Goal: Book appointment/travel/reservation

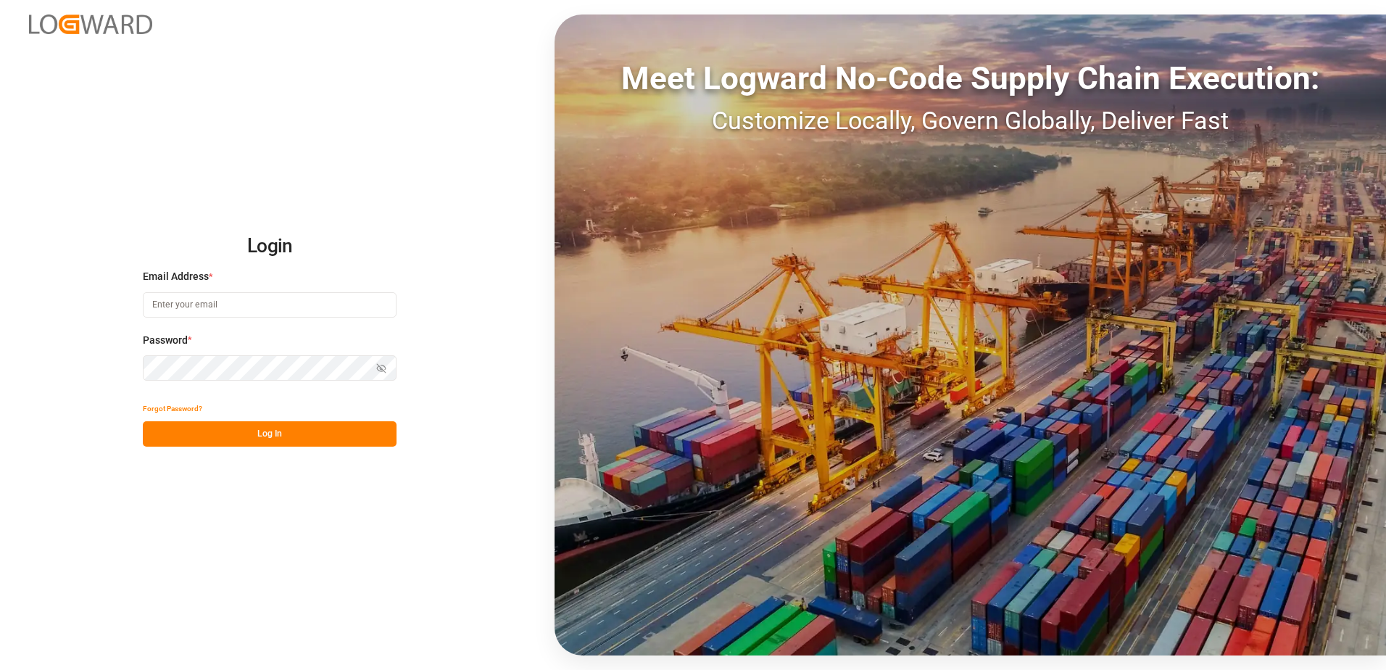
click at [232, 306] on input at bounding box center [270, 304] width 254 height 25
type input "[EMAIL_ADDRESS][DOMAIN_NAME]"
click at [303, 434] on button "Log In" at bounding box center [270, 433] width 254 height 25
click at [381, 368] on icon "button" at bounding box center [382, 369] width 2 height 2
click at [268, 429] on button "Log In" at bounding box center [270, 433] width 254 height 25
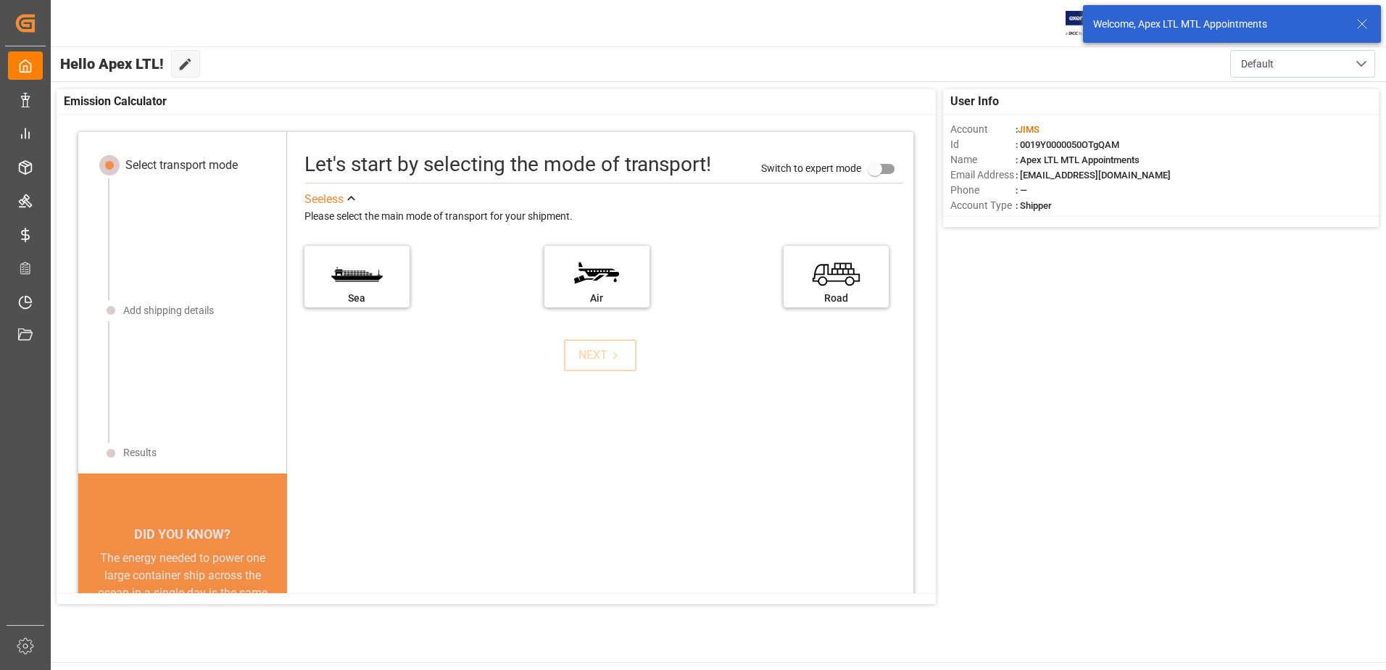
click at [1359, 26] on icon at bounding box center [1362, 23] width 17 height 17
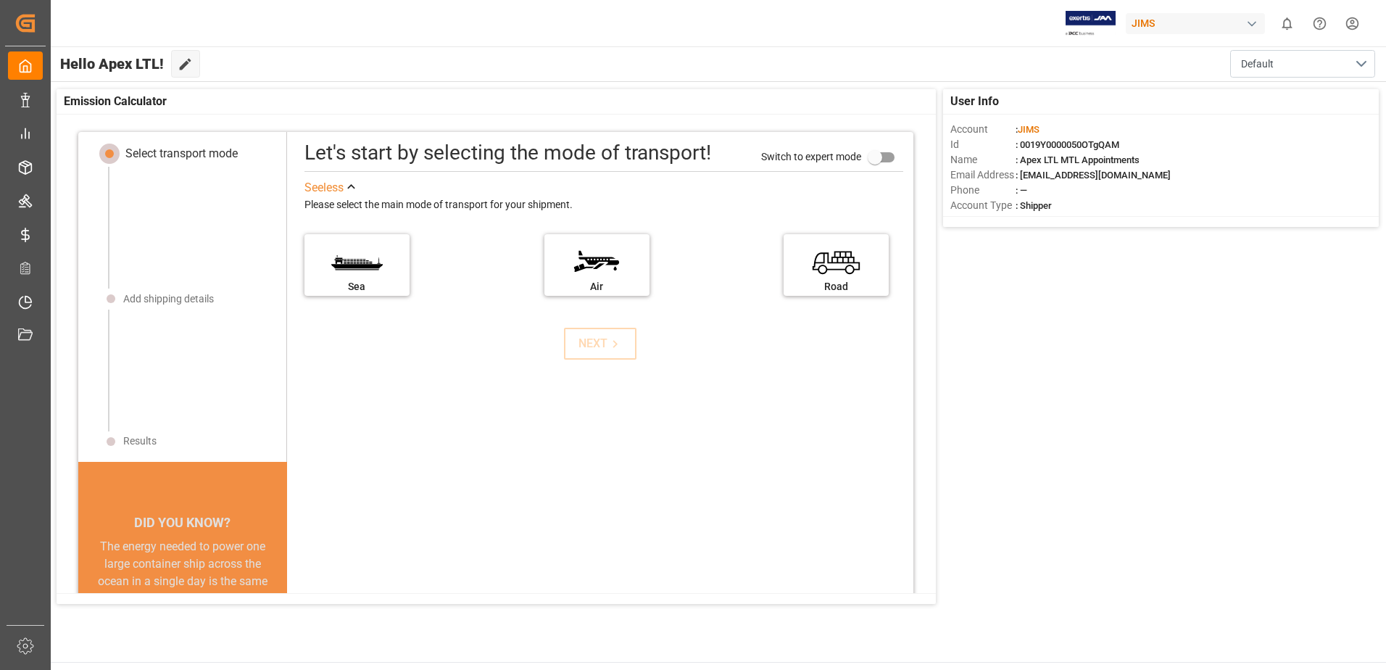
scroll to position [15, 0]
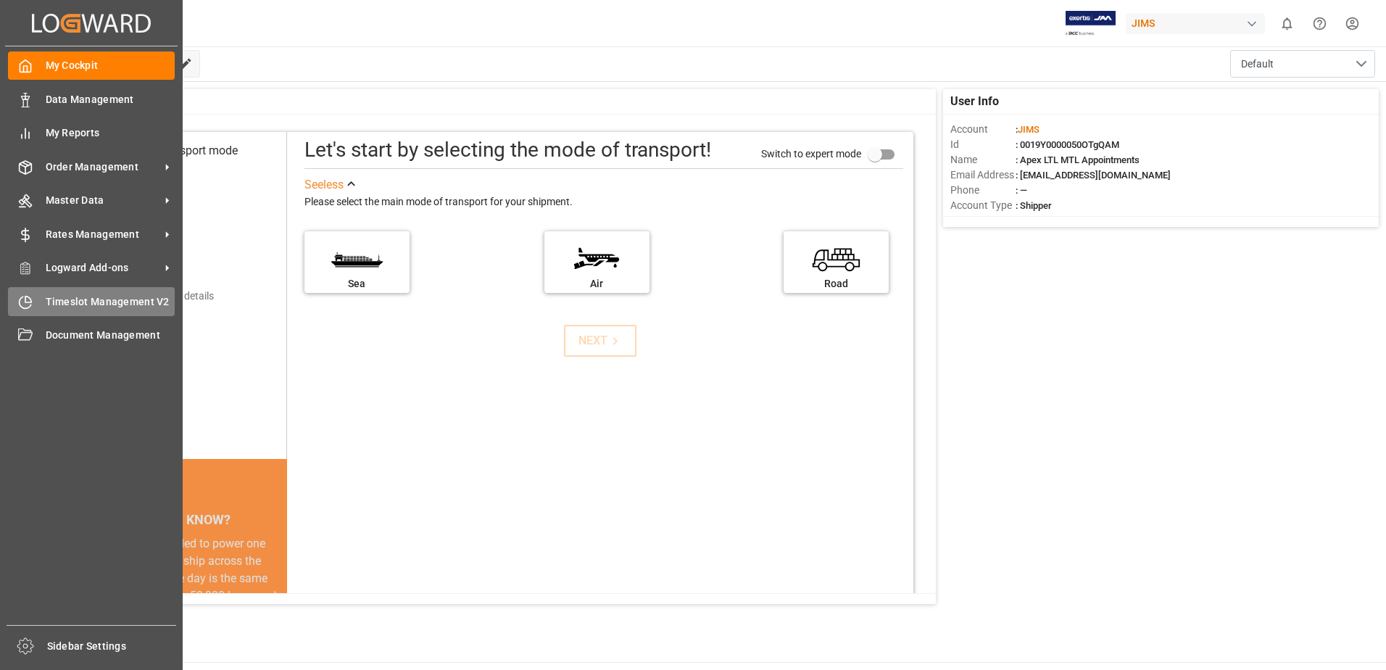
click at [82, 293] on div "Timeslot Management V2 Timeslot Management V2" at bounding box center [91, 301] width 167 height 28
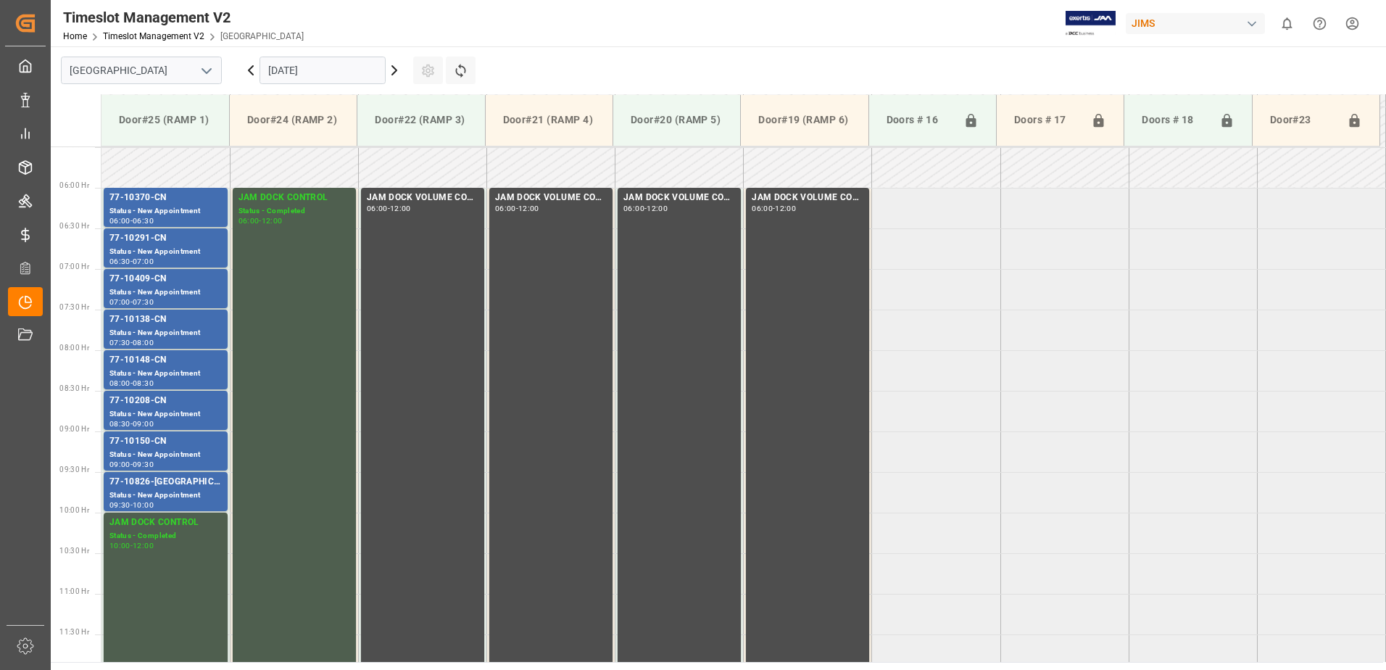
scroll to position [479, 0]
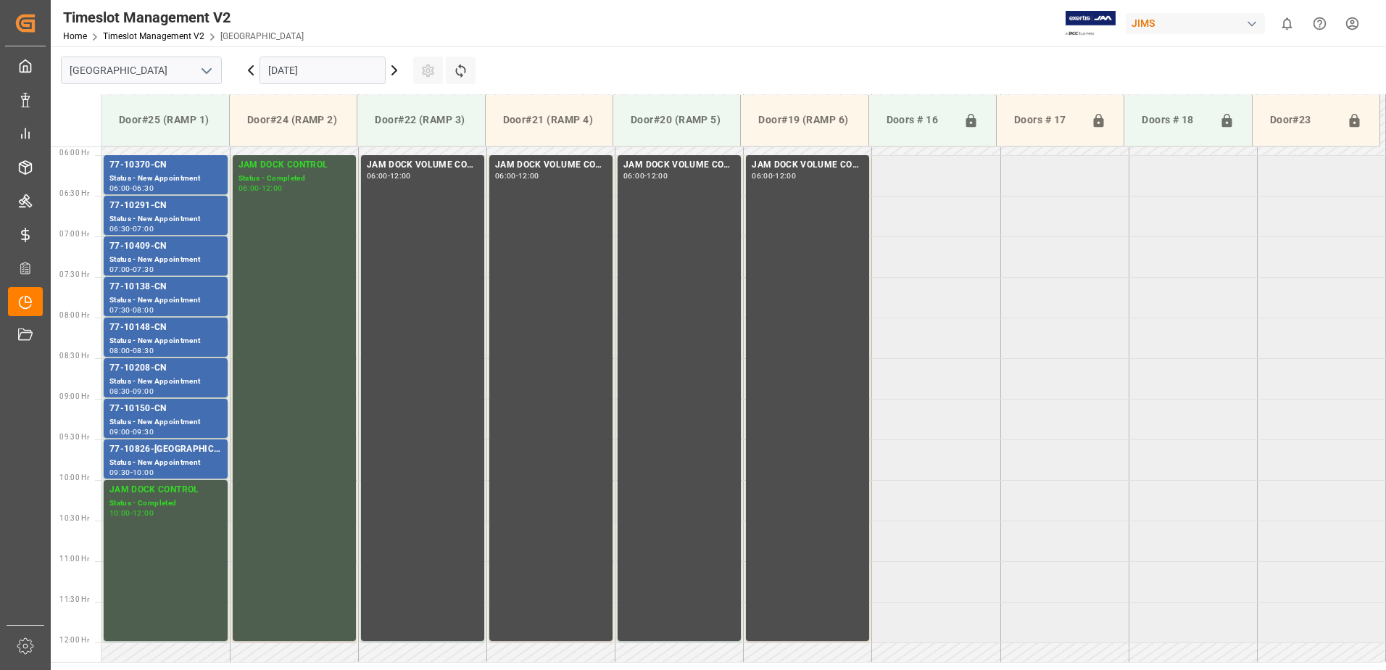
click at [334, 67] on input "[DATE]" at bounding box center [323, 71] width 126 height 28
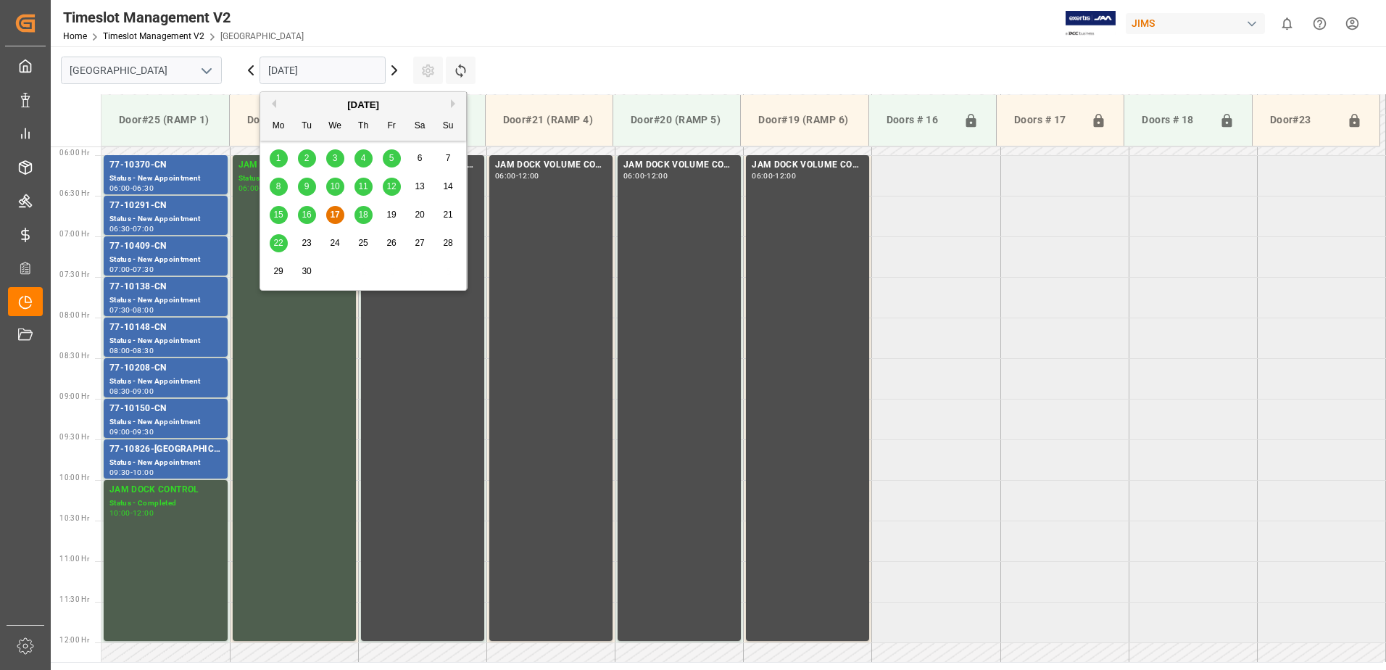
click at [364, 207] on div "18" at bounding box center [364, 215] width 18 height 17
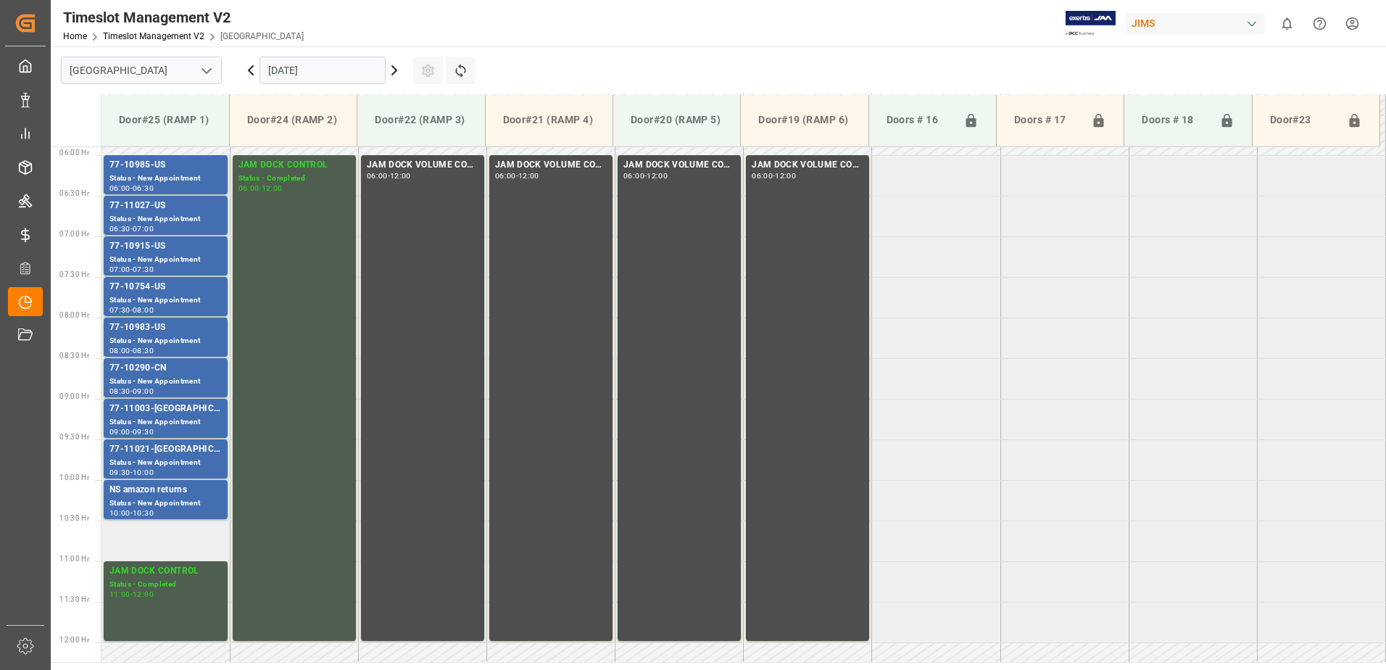
click at [157, 541] on td at bounding box center [166, 541] width 128 height 41
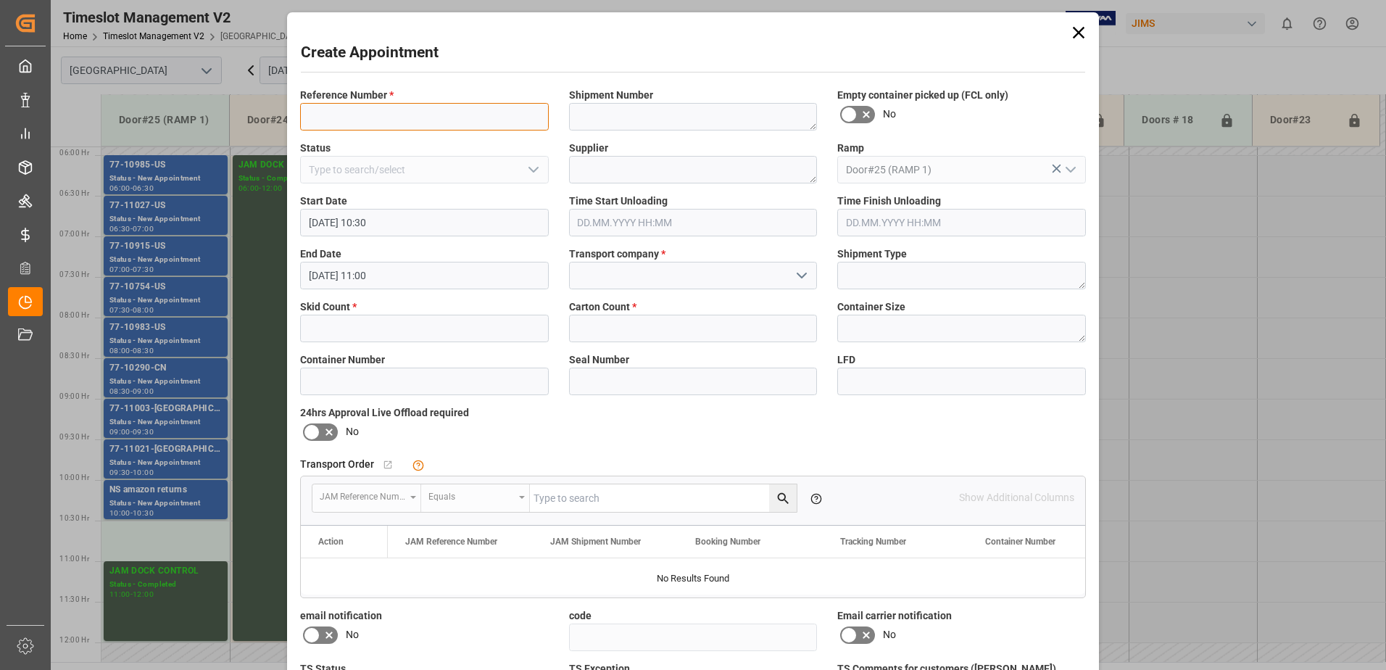
click at [332, 126] on input at bounding box center [424, 117] width 249 height 28
type input "431708"
click at [389, 339] on input "text" at bounding box center [424, 329] width 249 height 28
type input "1"
click at [617, 316] on input "text" at bounding box center [693, 329] width 249 height 28
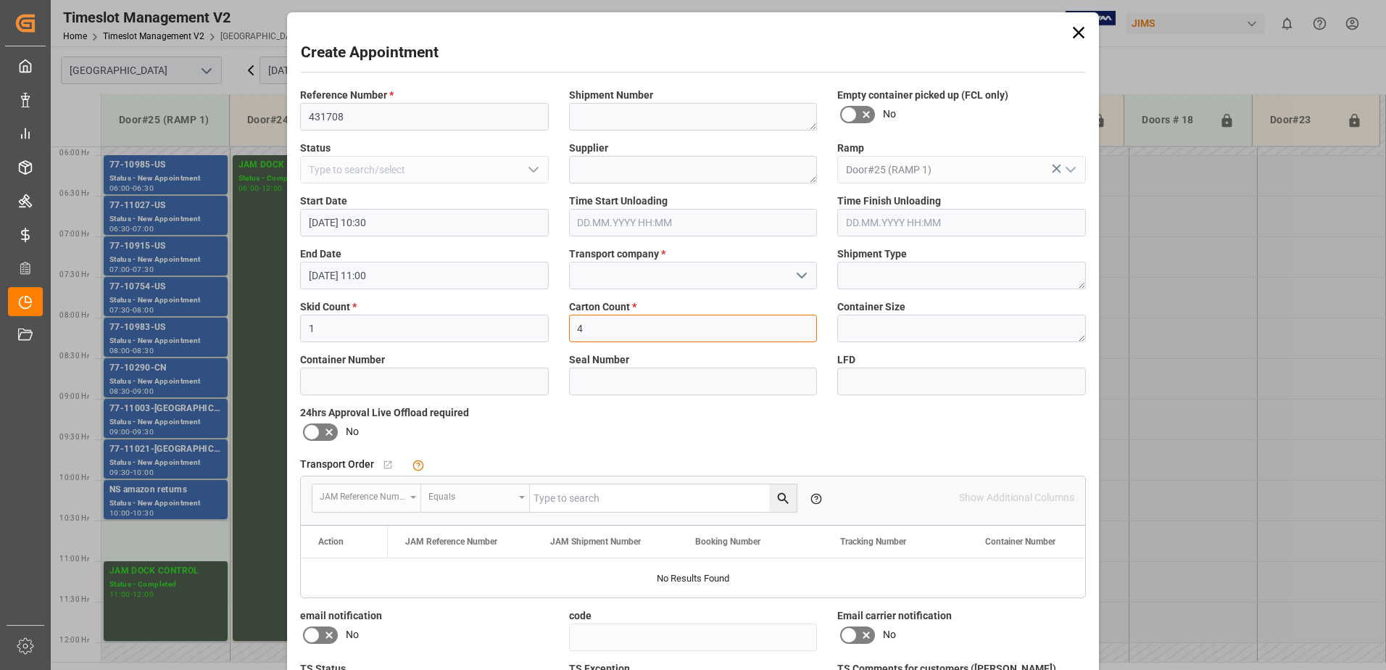
type input "4"
click at [630, 259] on span "Transport company *" at bounding box center [617, 254] width 96 height 15
click at [640, 282] on input at bounding box center [693, 276] width 249 height 28
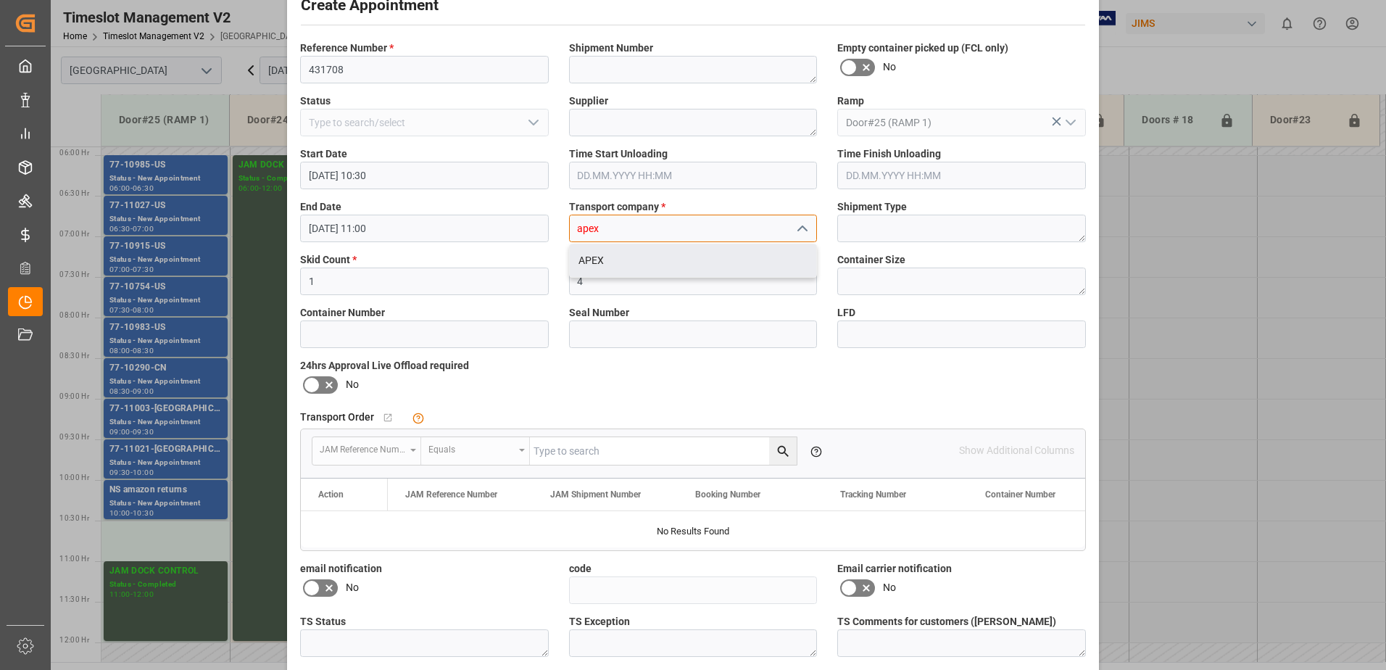
scroll to position [73, 0]
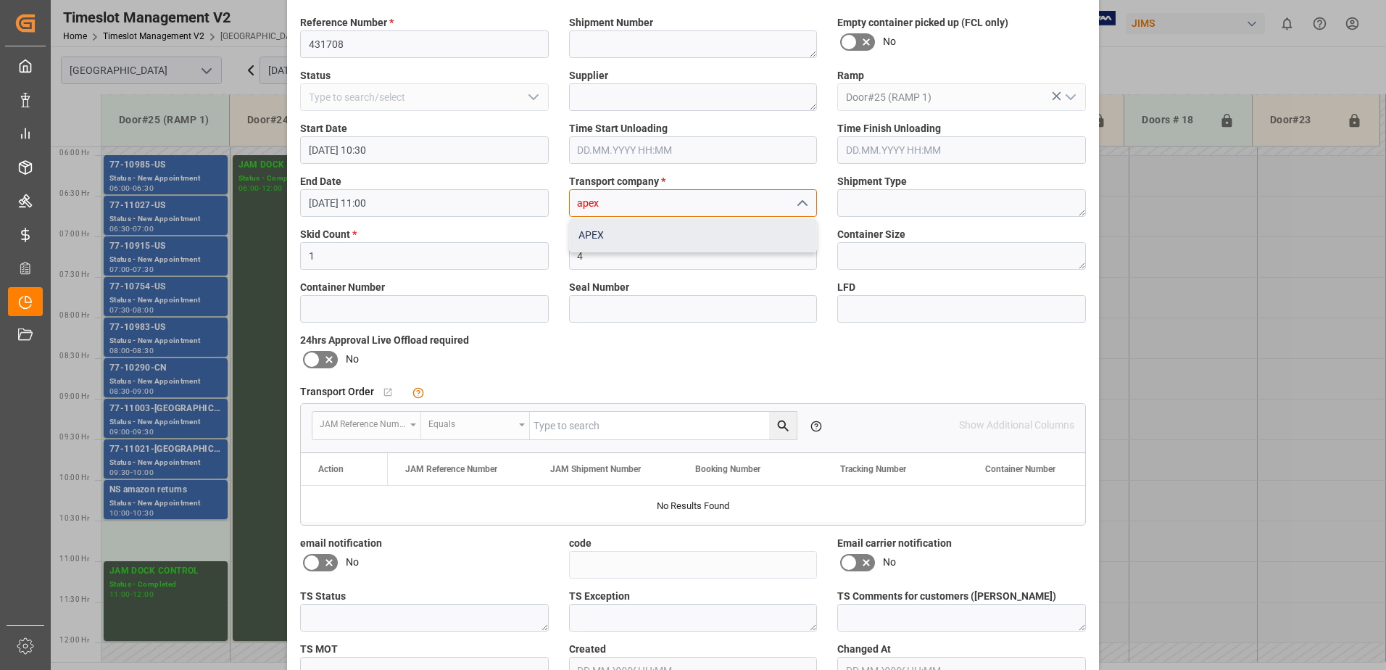
click at [635, 245] on div "APEX" at bounding box center [693, 235] width 247 height 33
type input "APEX"
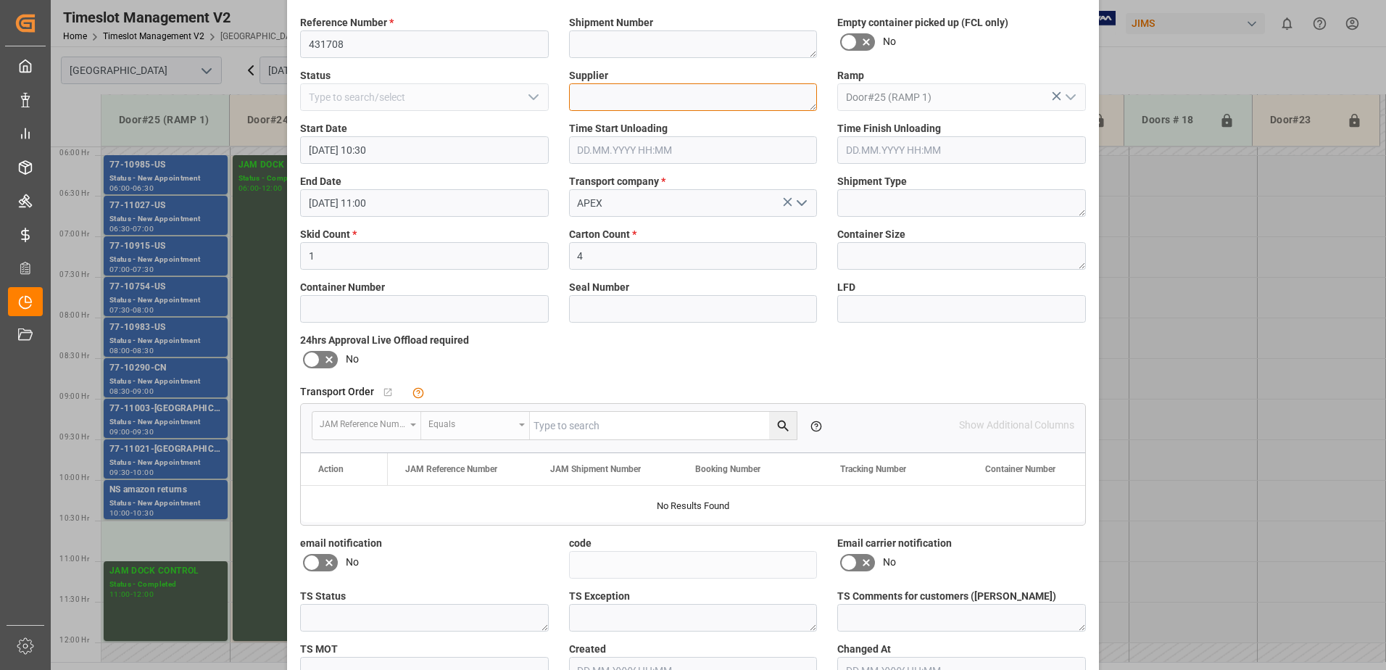
click at [619, 103] on textarea at bounding box center [693, 97] width 249 height 28
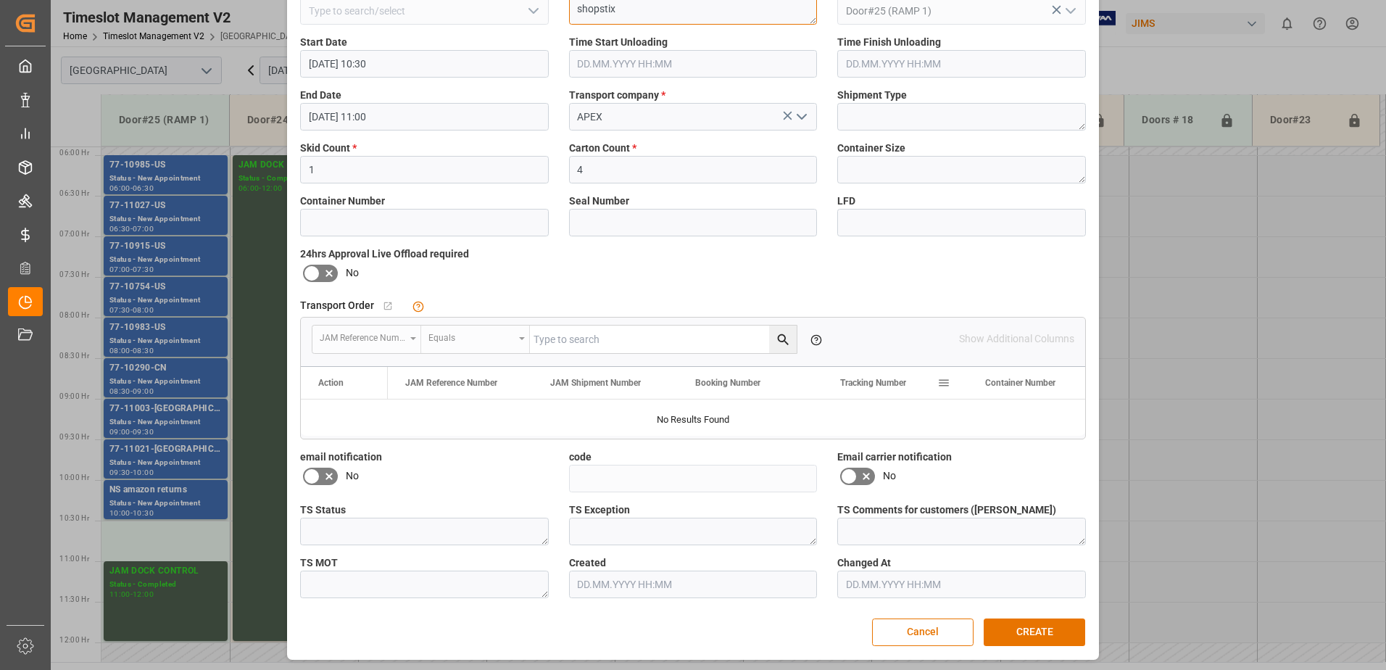
scroll to position [161, 0]
type textarea "shopstix"
click at [1066, 626] on button "CREATE" at bounding box center [1035, 630] width 102 height 28
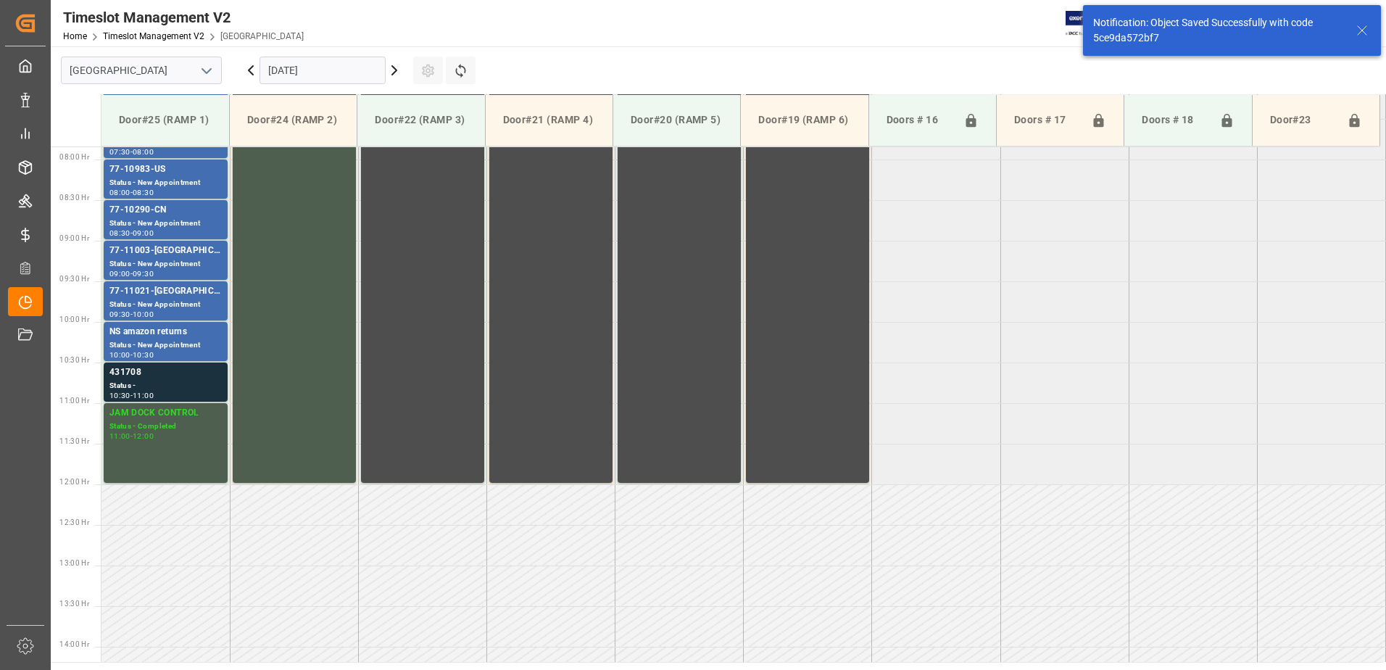
scroll to position [722, 0]
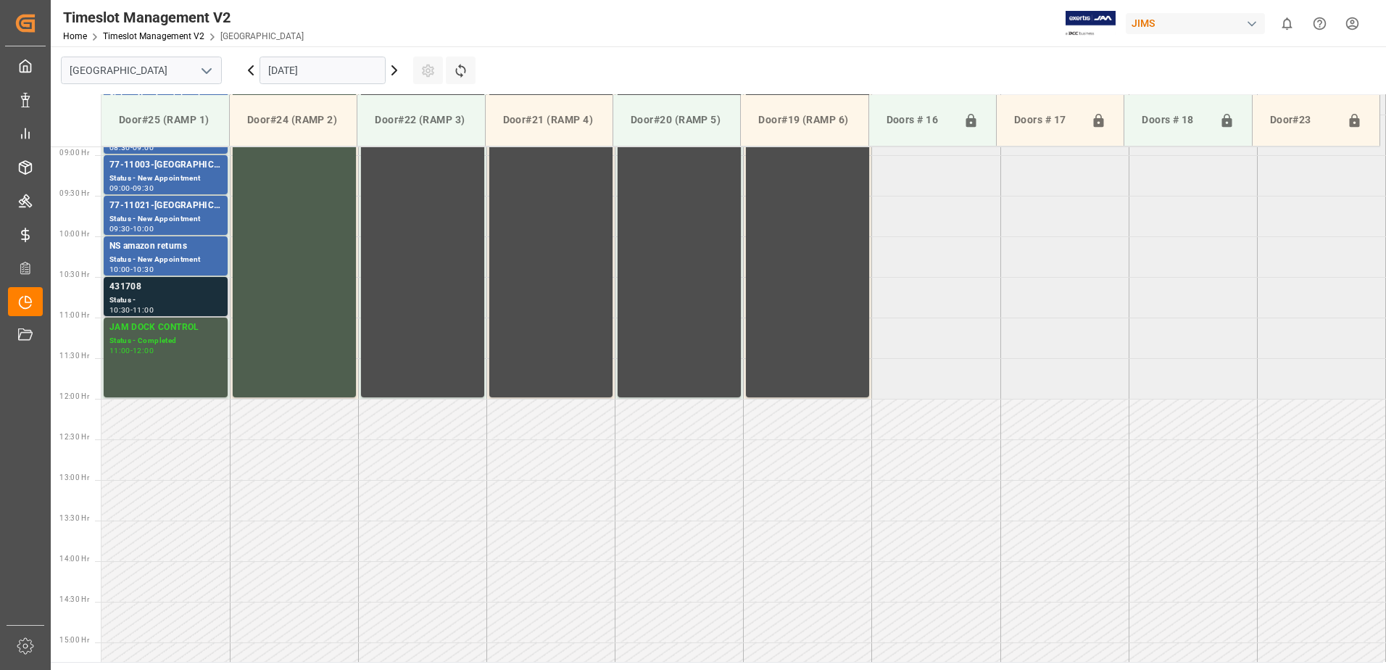
click at [154, 302] on div "Status -" at bounding box center [165, 300] width 112 height 12
